Goal: Task Accomplishment & Management: Use online tool/utility

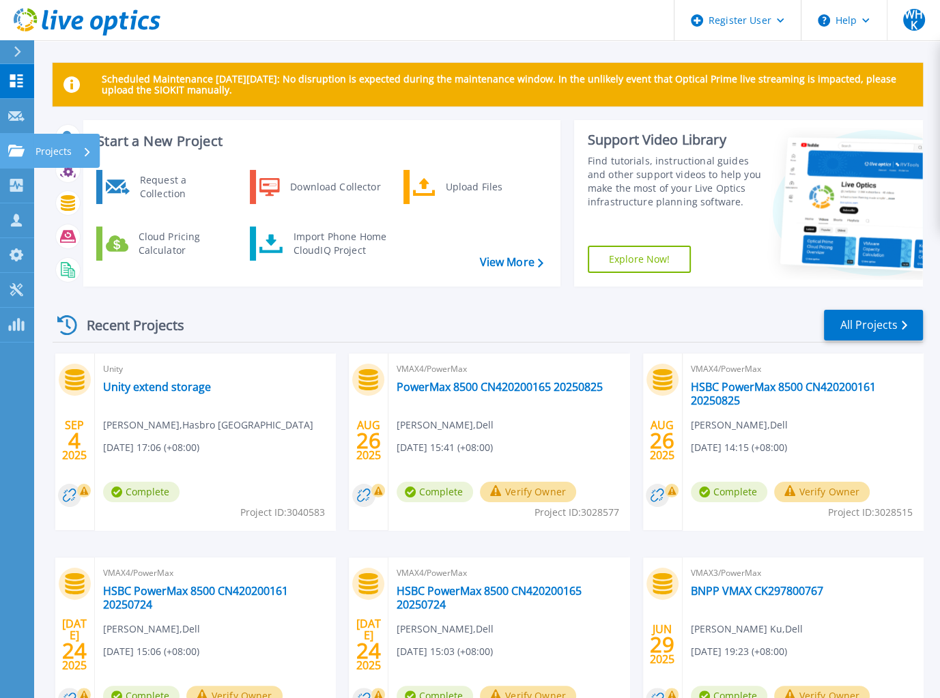
click at [44, 157] on p "Projects" at bounding box center [53, 151] width 36 height 35
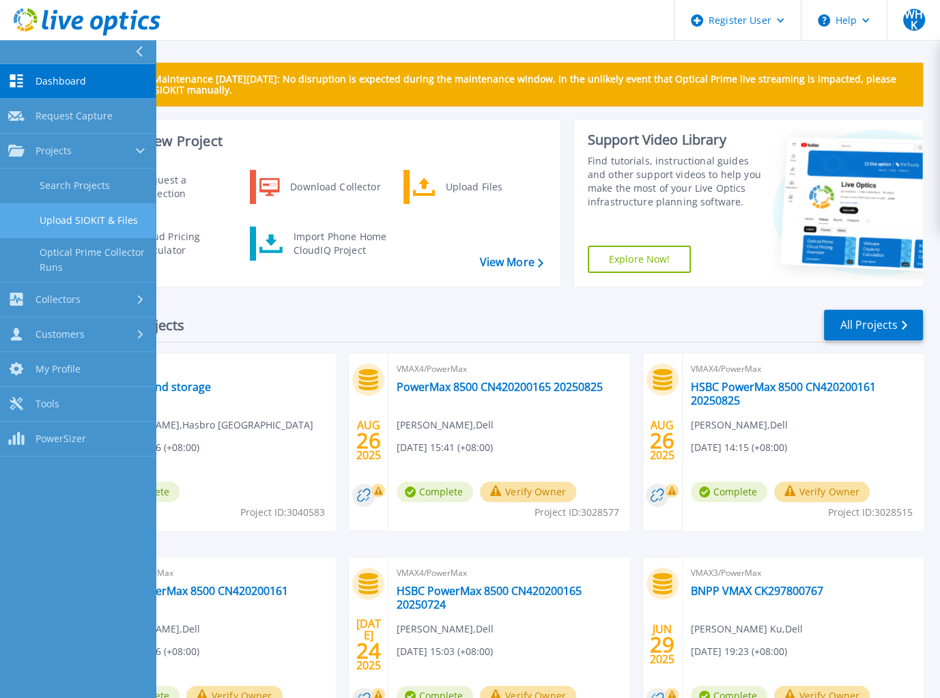
click at [82, 220] on link "Upload SIOKIT & Files" at bounding box center [78, 220] width 156 height 35
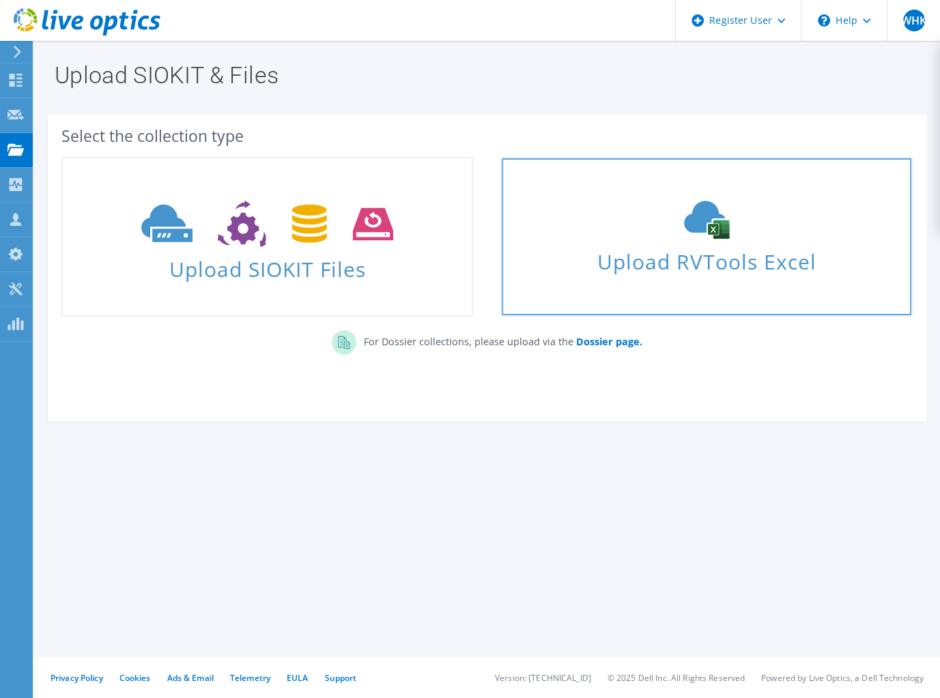
click at [711, 239] on div "Upload RVTools Excel" at bounding box center [705, 237] width 409 height 72
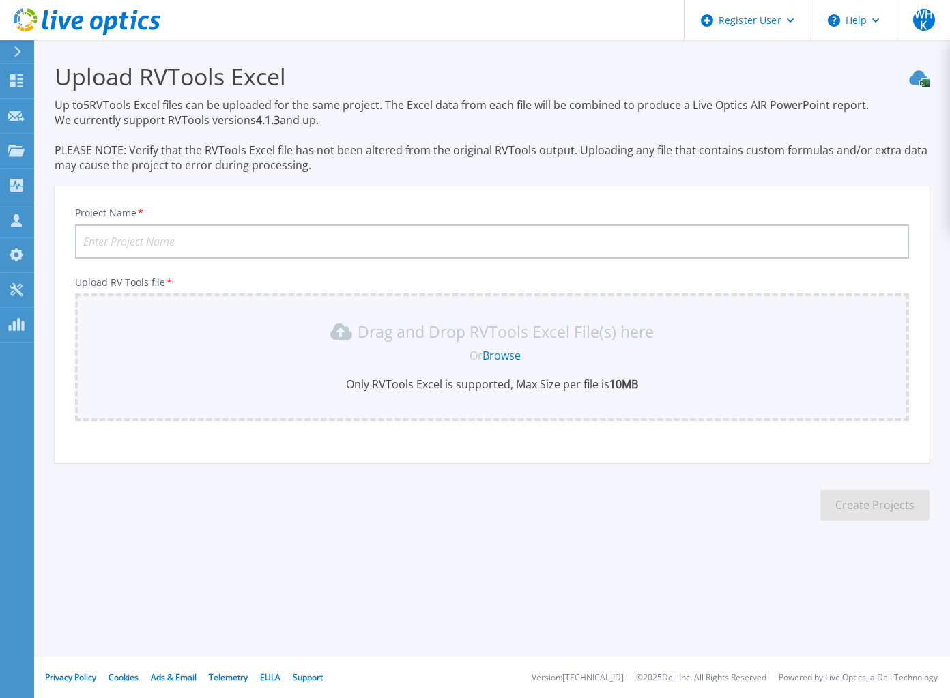
click at [121, 246] on input "Project Name *" at bounding box center [492, 241] width 834 height 34
type input "VSAN Nodes"
click at [505, 365] on div "Drag and Drop RVTools Excel File(s) here Or Browse Only RVTools Excel is suppor…" at bounding box center [491, 356] width 817 height 71
click at [505, 360] on link "Browse" at bounding box center [501, 355] width 38 height 15
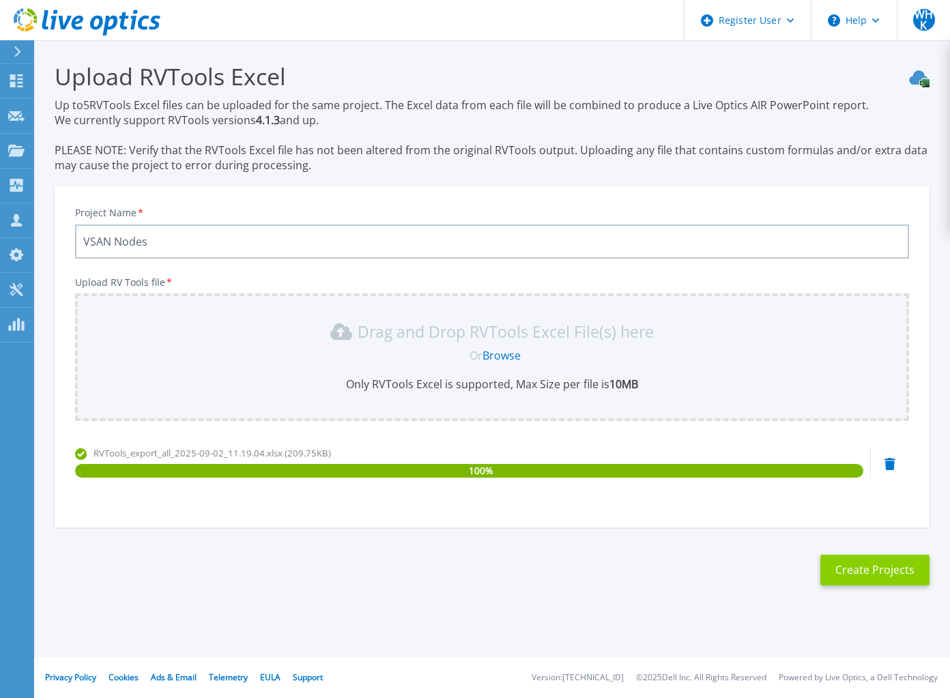
click at [860, 581] on button "Create Projects" at bounding box center [874, 570] width 109 height 31
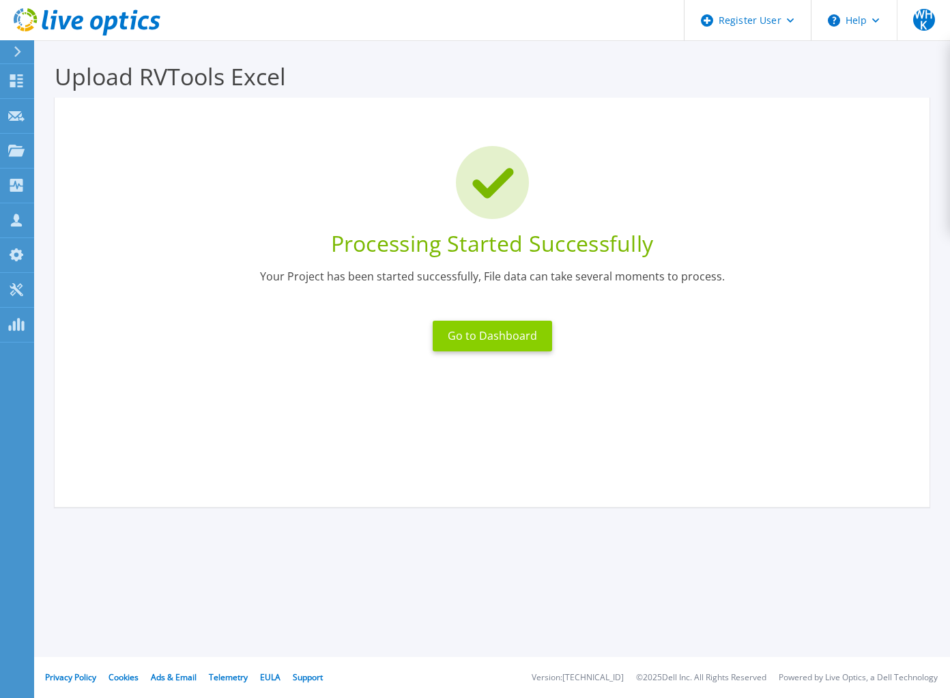
click at [452, 332] on button "Go to Dashboard" at bounding box center [492, 336] width 119 height 31
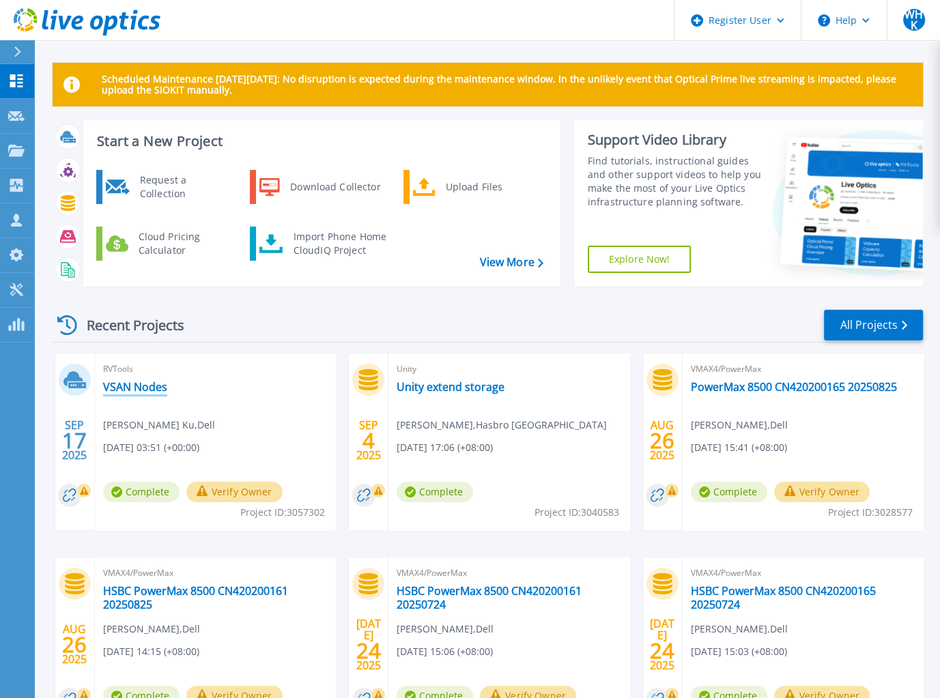
click at [140, 386] on link "VSAN Nodes" at bounding box center [135, 387] width 64 height 14
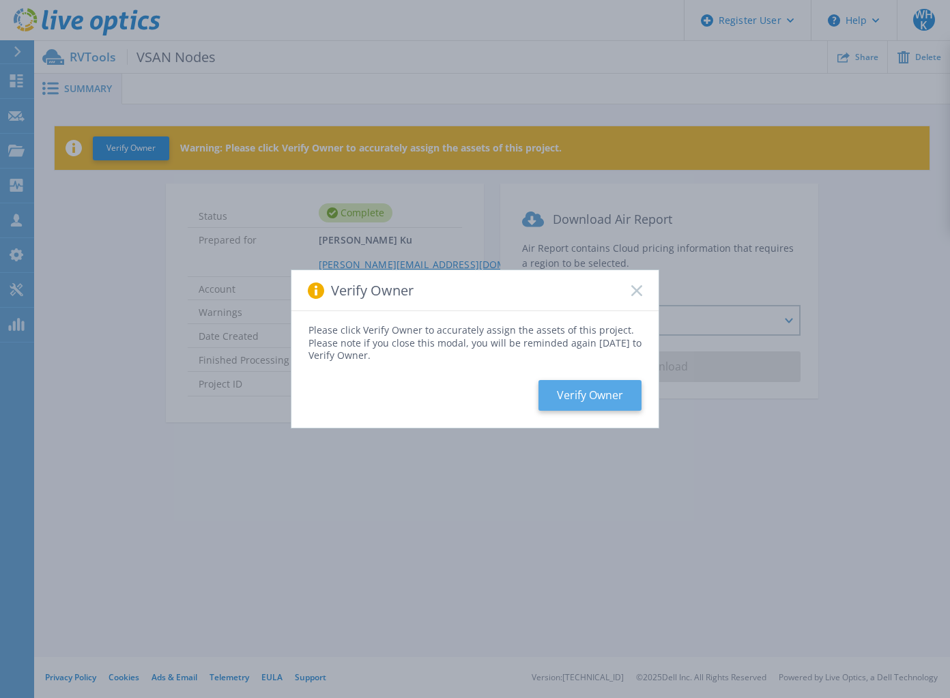
click at [564, 392] on button "Verify Owner" at bounding box center [589, 395] width 103 height 31
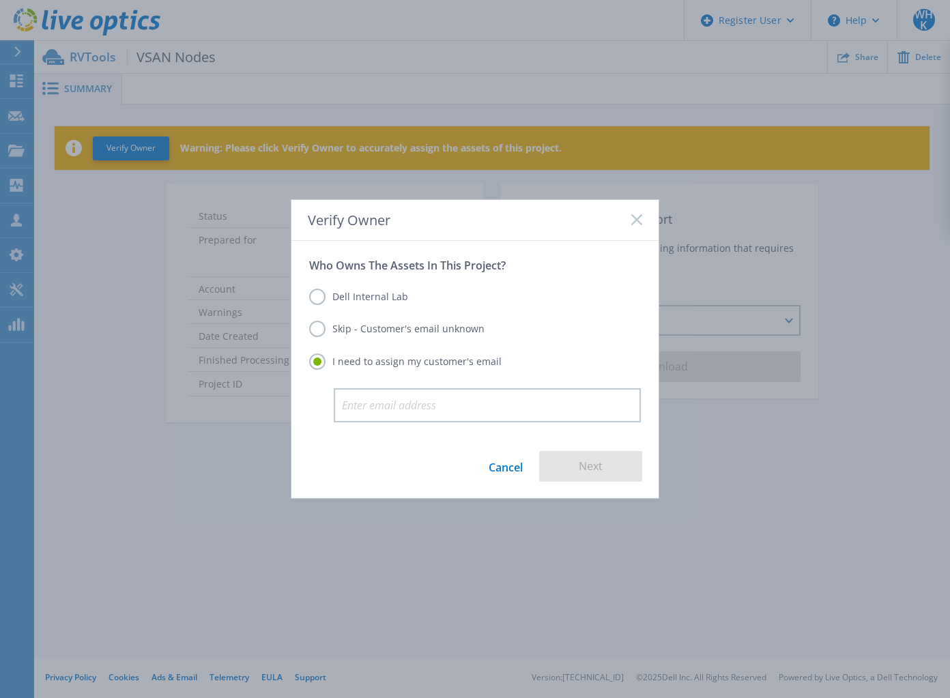
click at [516, 466] on link "Cancel" at bounding box center [506, 466] width 34 height 31
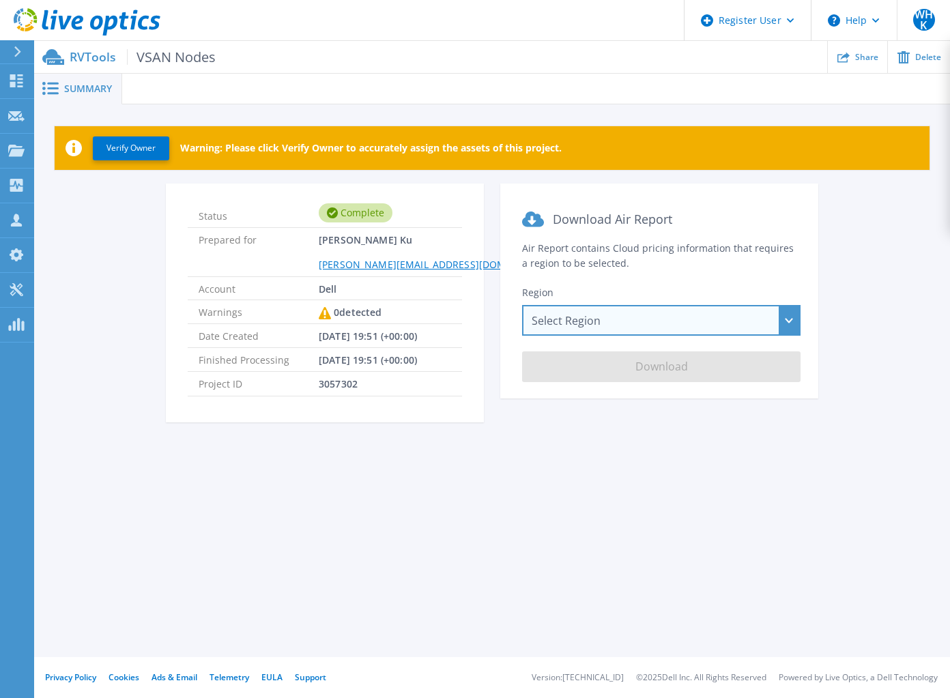
click at [606, 312] on div "Select Region [GEOGRAPHIC_DATA] ([GEOGRAPHIC_DATA]) [GEOGRAPHIC_DATA] ([GEOGRAP…" at bounding box center [661, 320] width 278 height 31
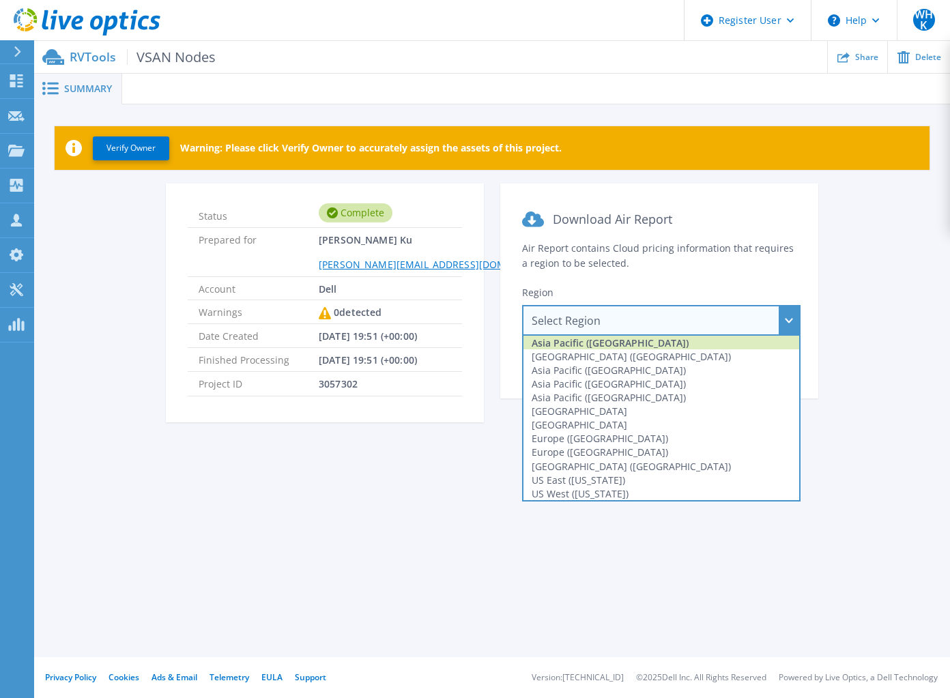
click at [609, 339] on div "Asia Pacific ([GEOGRAPHIC_DATA])" at bounding box center [661, 343] width 276 height 14
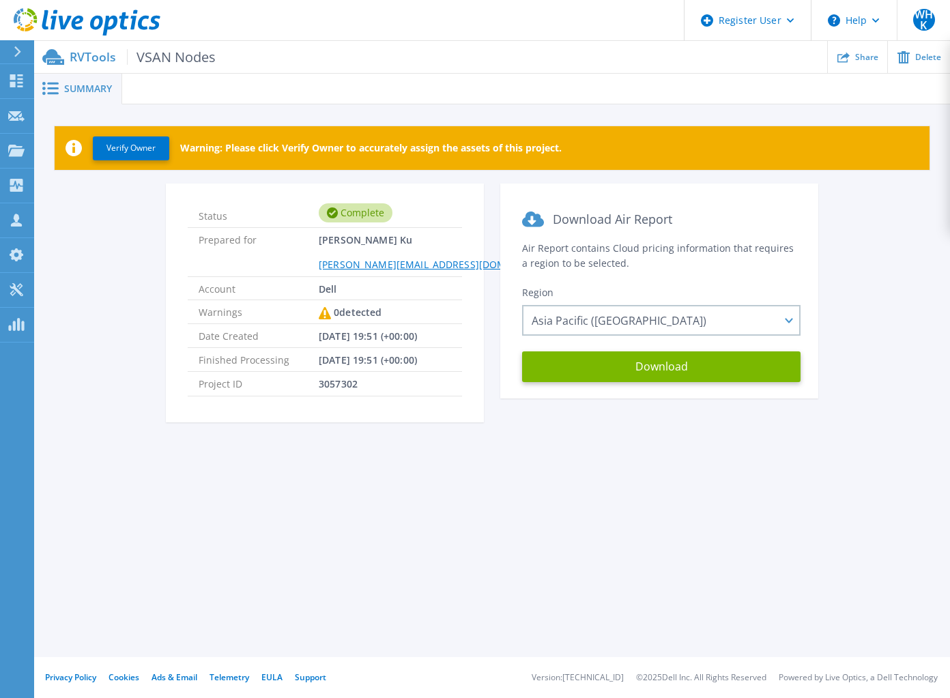
click at [532, 552] on div "Summary Verify Owner Warning: Please click Verify Owner to accurately assign th…" at bounding box center [492, 328] width 916 height 657
click at [622, 368] on button "Download" at bounding box center [661, 366] width 278 height 31
